Goal: Navigation & Orientation: Understand site structure

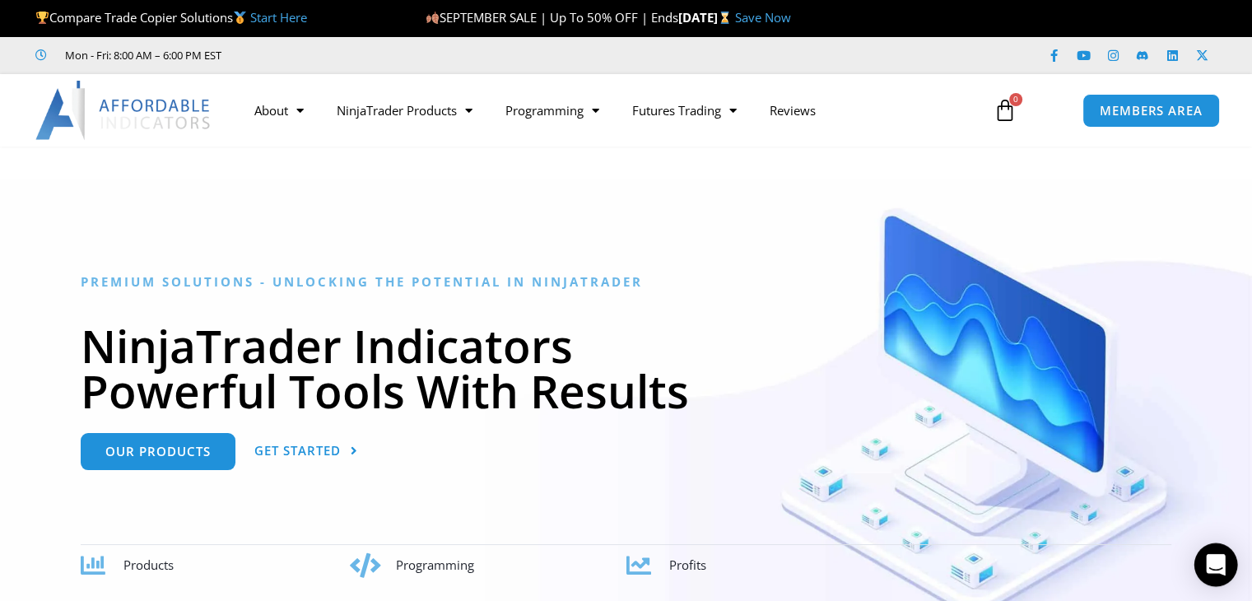
click at [1224, 570] on icon "Open Intercom Messenger" at bounding box center [1215, 564] width 19 height 21
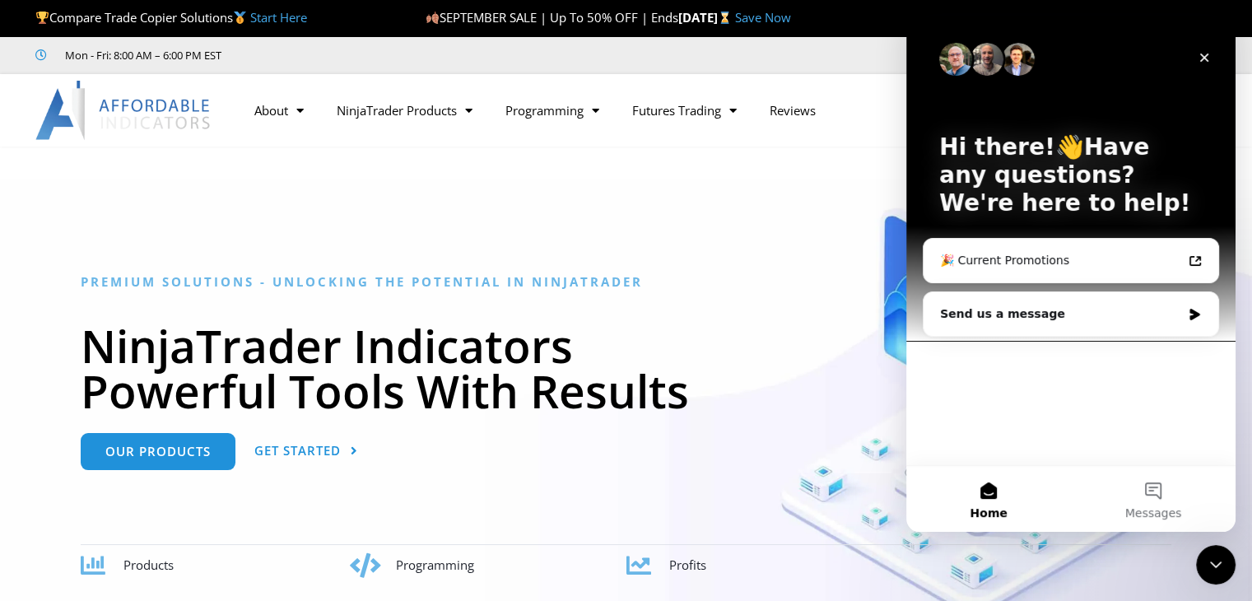
click at [718, 449] on div "Premium Solutions - Unlocking the Potential in NinjaTrader NinjaTrader Indicato…" at bounding box center [626, 426] width 1091 height 304
click at [1211, 58] on div "Close" at bounding box center [1204, 58] width 30 height 30
